Goal: Task Accomplishment & Management: Manage account settings

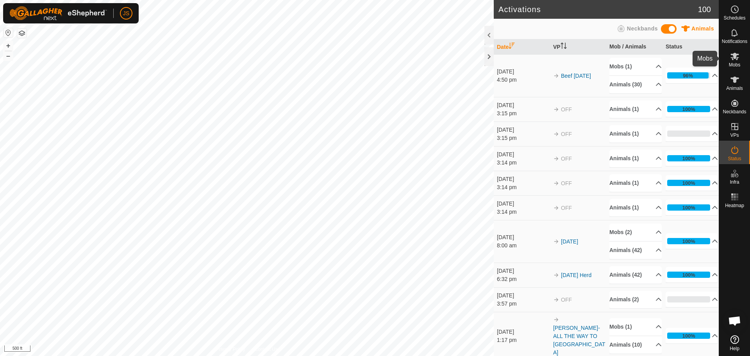
click at [737, 60] on icon at bounding box center [734, 56] width 9 height 9
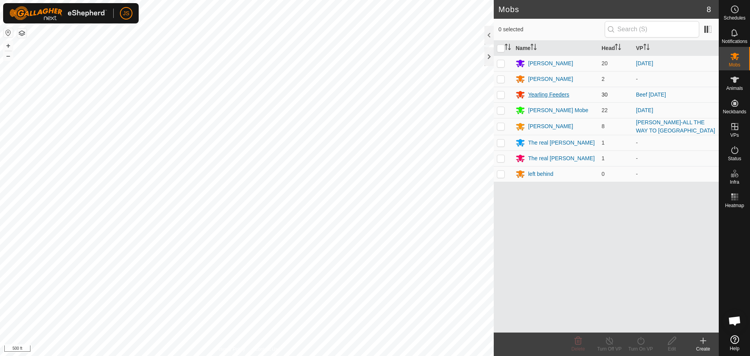
click at [559, 95] on div "Yearling Feeders" at bounding box center [548, 95] width 41 height 8
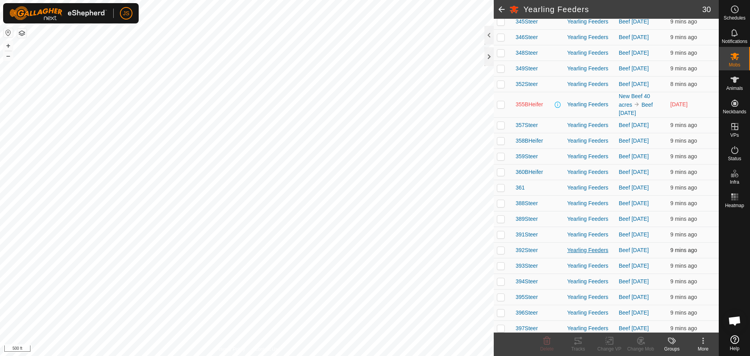
scroll to position [146, 0]
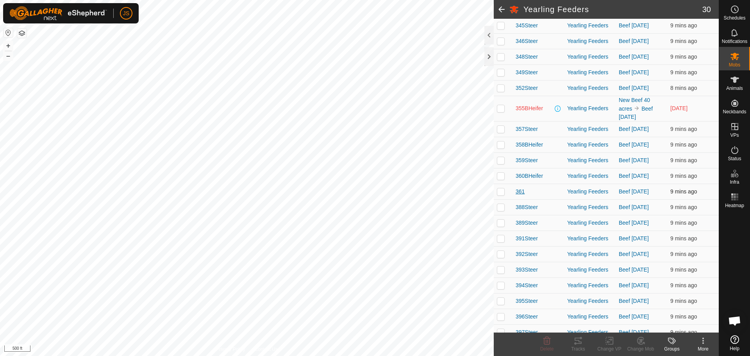
click at [520, 191] on span "361" at bounding box center [520, 192] width 9 height 8
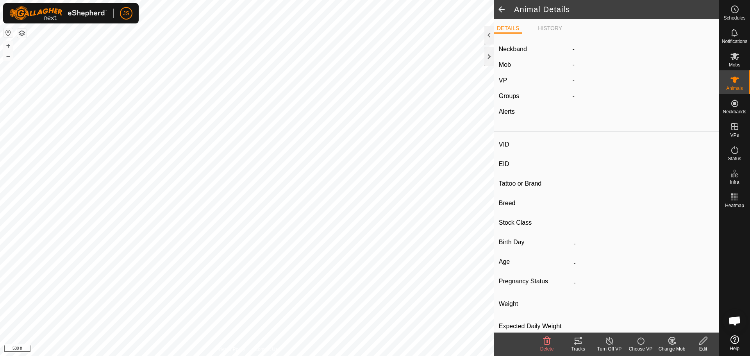
type input "361"
type input "-"
type input "361"
type input "-"
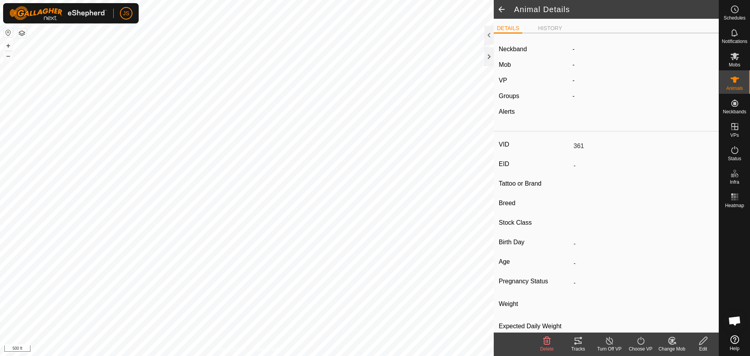
type input "0 kg"
type input "-"
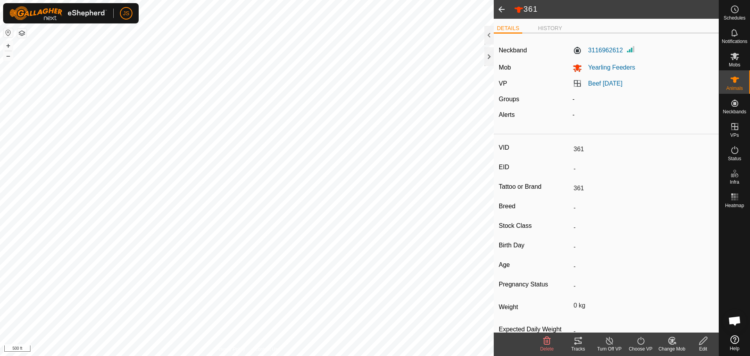
click at [704, 344] on icon at bounding box center [704, 340] width 10 height 9
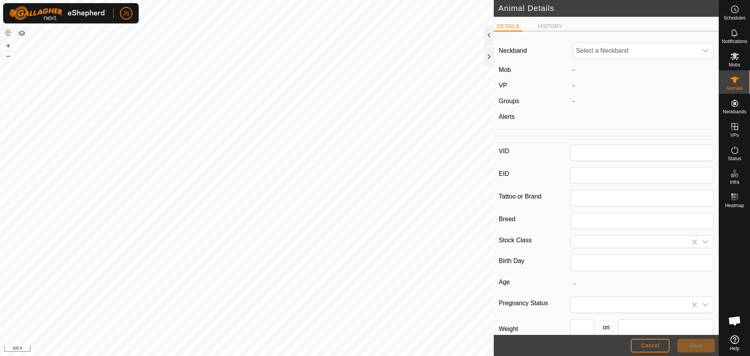
type input "361"
type input "0"
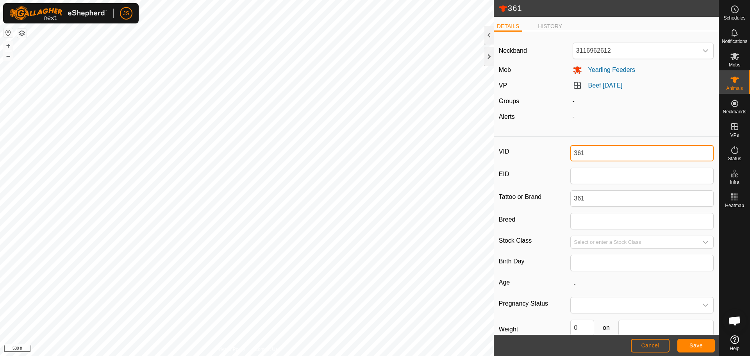
click at [595, 156] on input "361" at bounding box center [642, 153] width 143 height 16
type input "361Heifer"
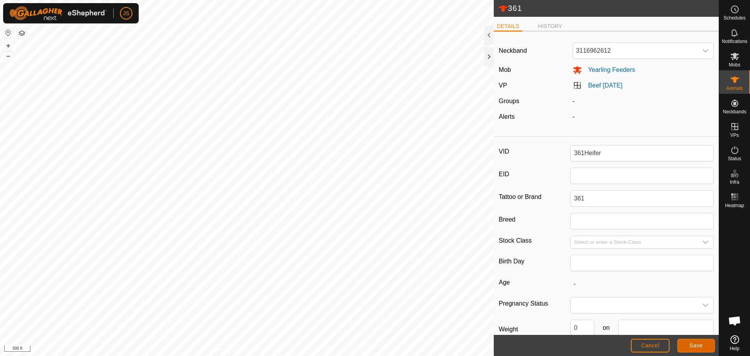
click at [695, 347] on span "Save" at bounding box center [696, 345] width 13 height 6
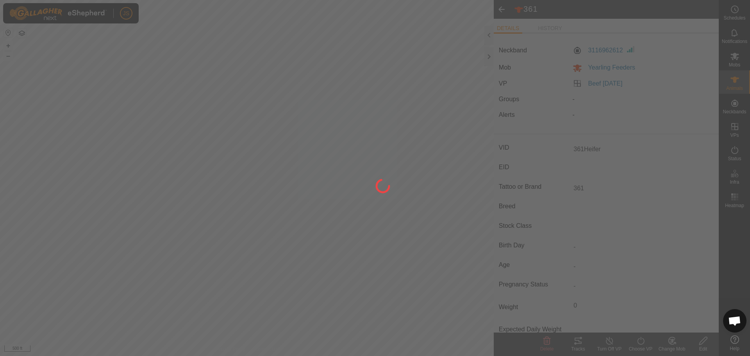
type input "-"
type input "0 kg"
type input "-"
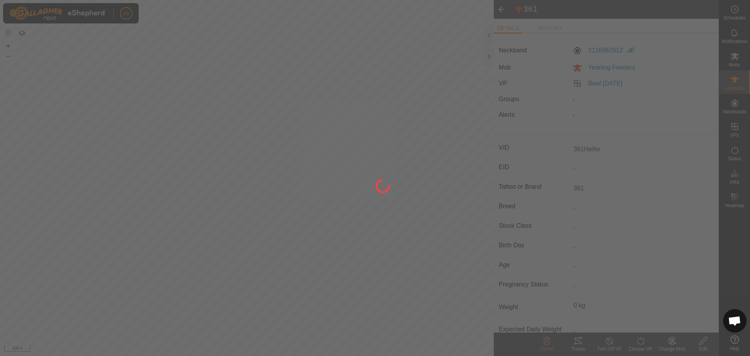
type input "361"
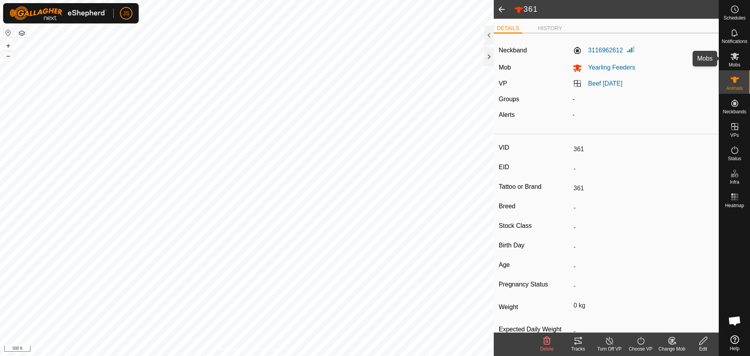
click at [734, 57] on icon at bounding box center [735, 56] width 9 height 7
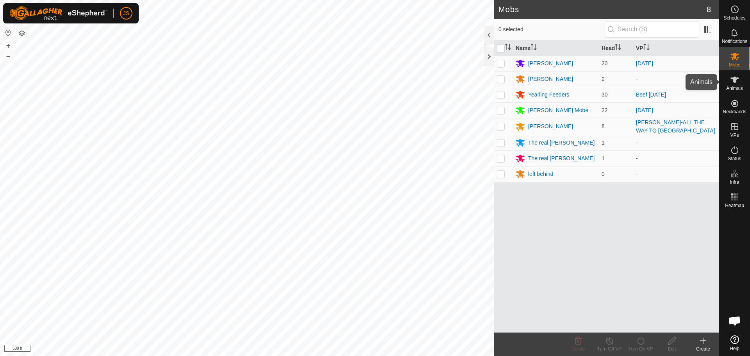
click at [734, 76] on icon at bounding box center [734, 79] width 9 height 9
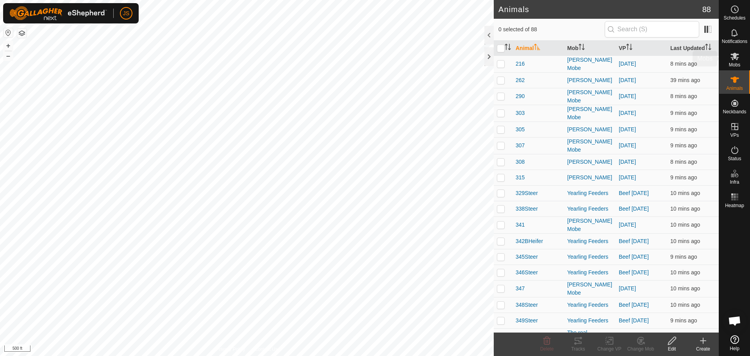
click at [734, 61] on icon at bounding box center [734, 56] width 9 height 9
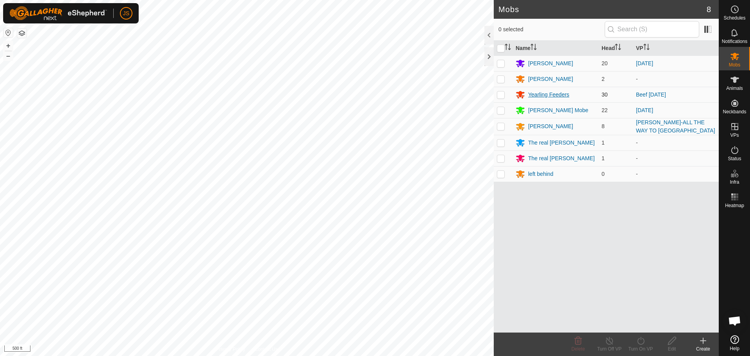
click at [552, 94] on div "Yearling Feeders" at bounding box center [548, 95] width 41 height 8
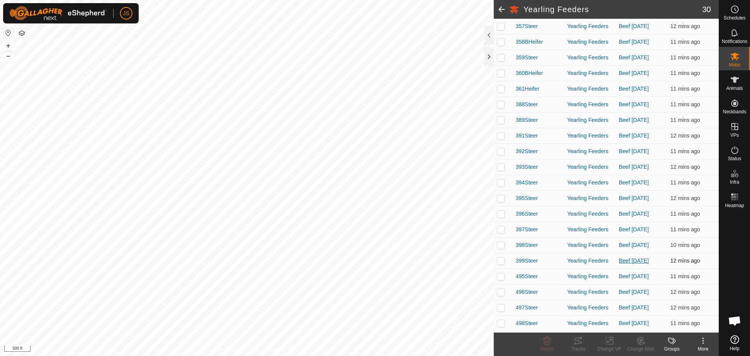
scroll to position [263, 0]
